Goal: Find specific page/section: Find specific page/section

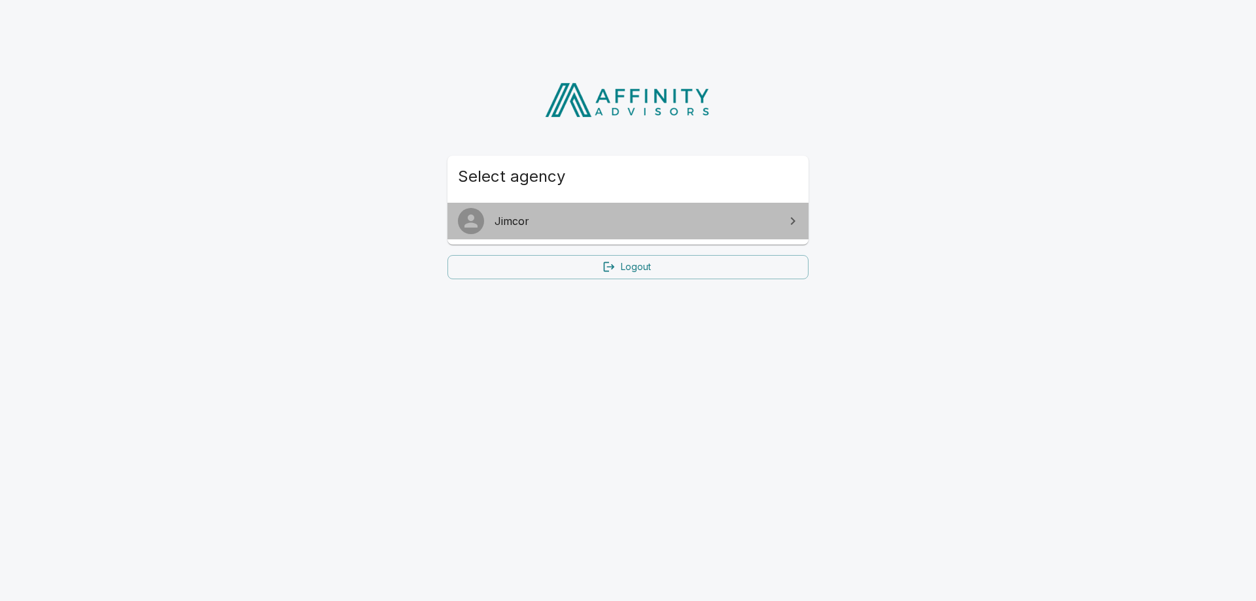
click at [543, 215] on span "Jimcor" at bounding box center [636, 221] width 283 height 16
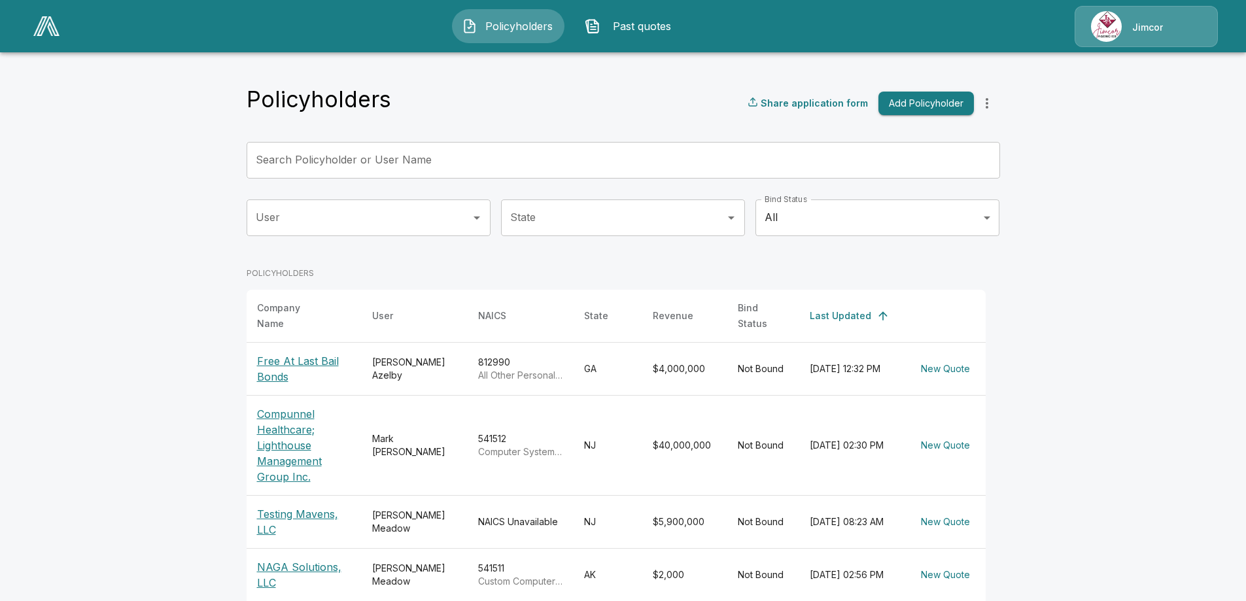
click at [1177, 27] on div "Jimcor" at bounding box center [1146, 26] width 143 height 41
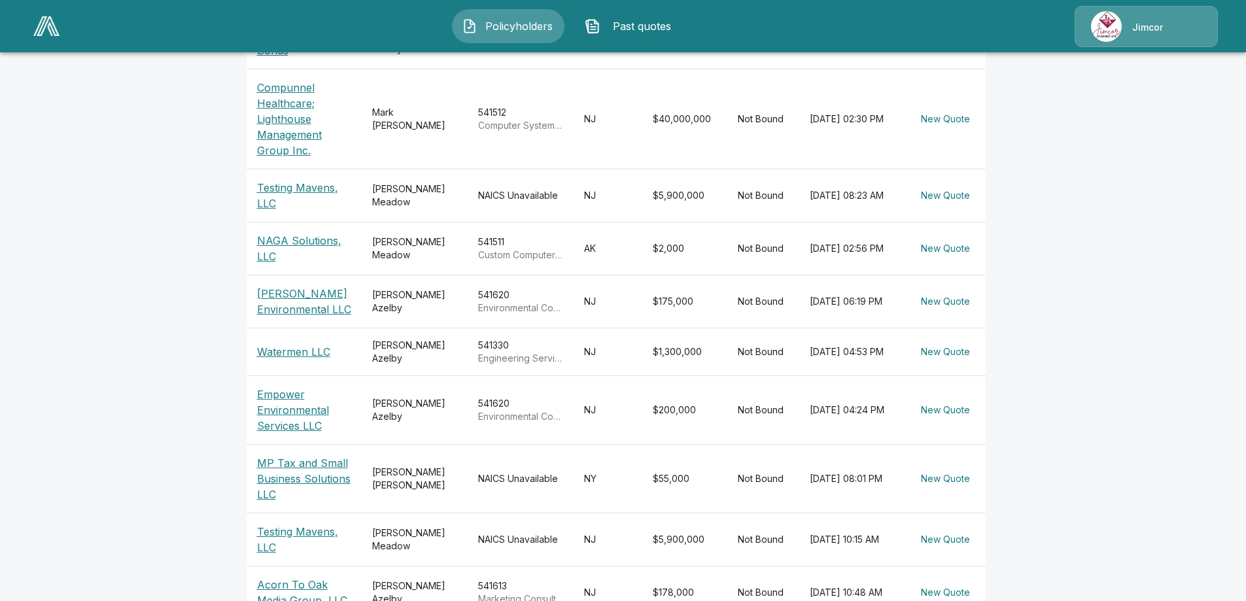
scroll to position [327, 0]
click at [304, 459] on p "MP Tax and Small Business Solutions LLC" at bounding box center [304, 478] width 94 height 47
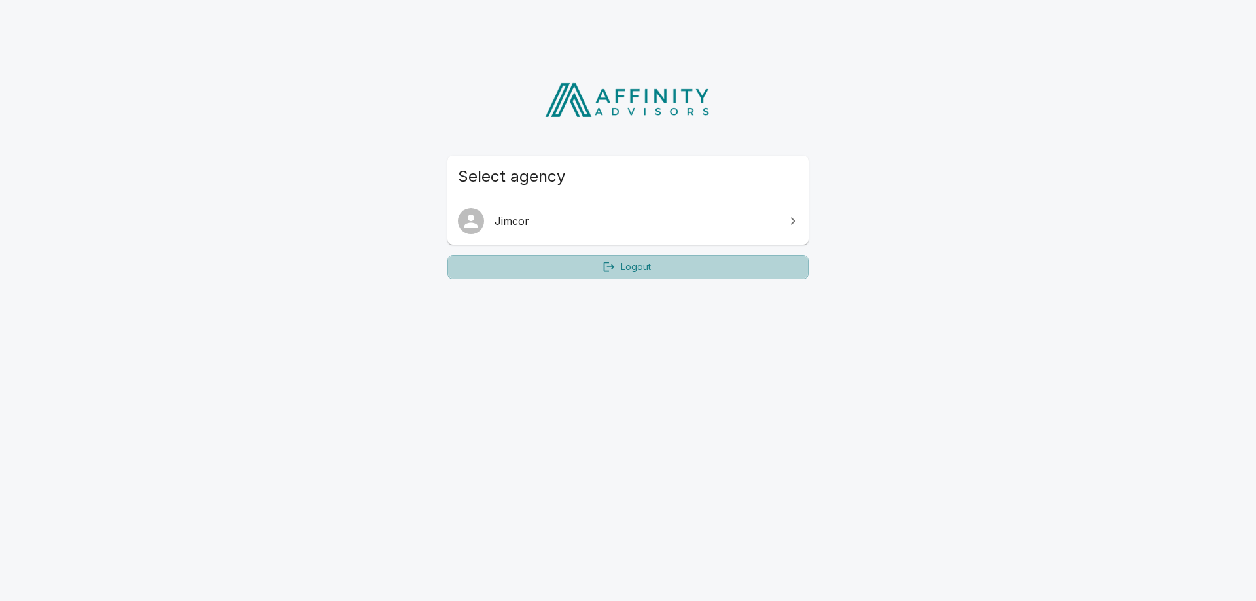
click at [639, 270] on link "Logout" at bounding box center [627, 267] width 361 height 24
